Goal: Task Accomplishment & Management: Complete application form

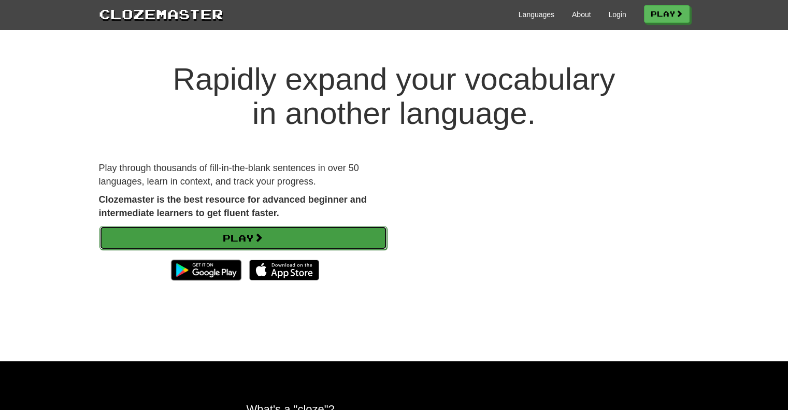
click at [133, 241] on link "Play" at bounding box center [243, 238] width 288 height 24
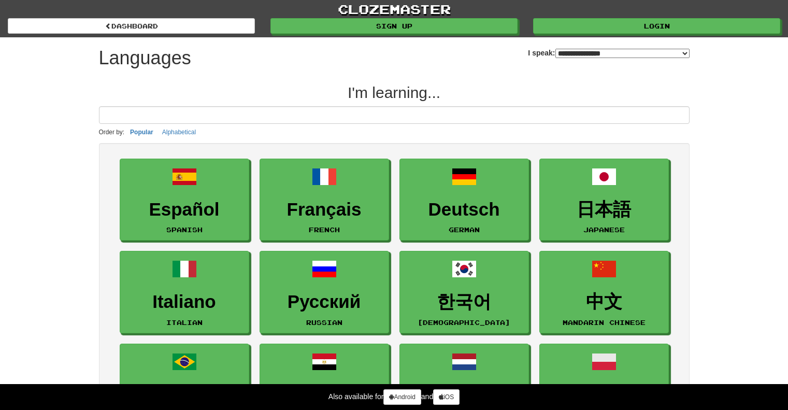
select select "*******"
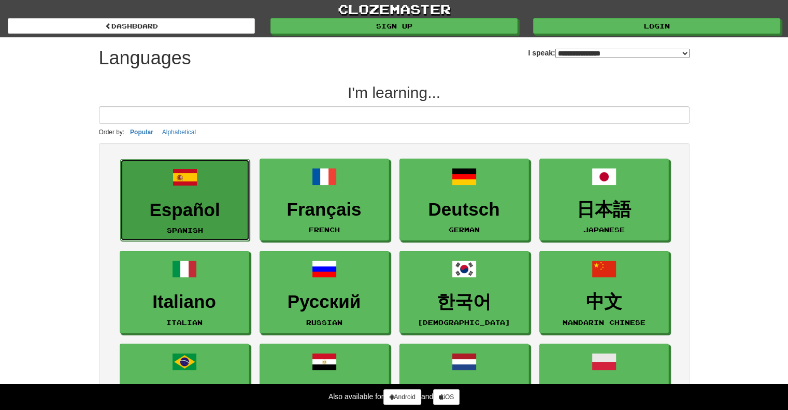
click at [180, 211] on h3 "Español" at bounding box center [185, 210] width 118 height 20
